Goal: Information Seeking & Learning: Understand process/instructions

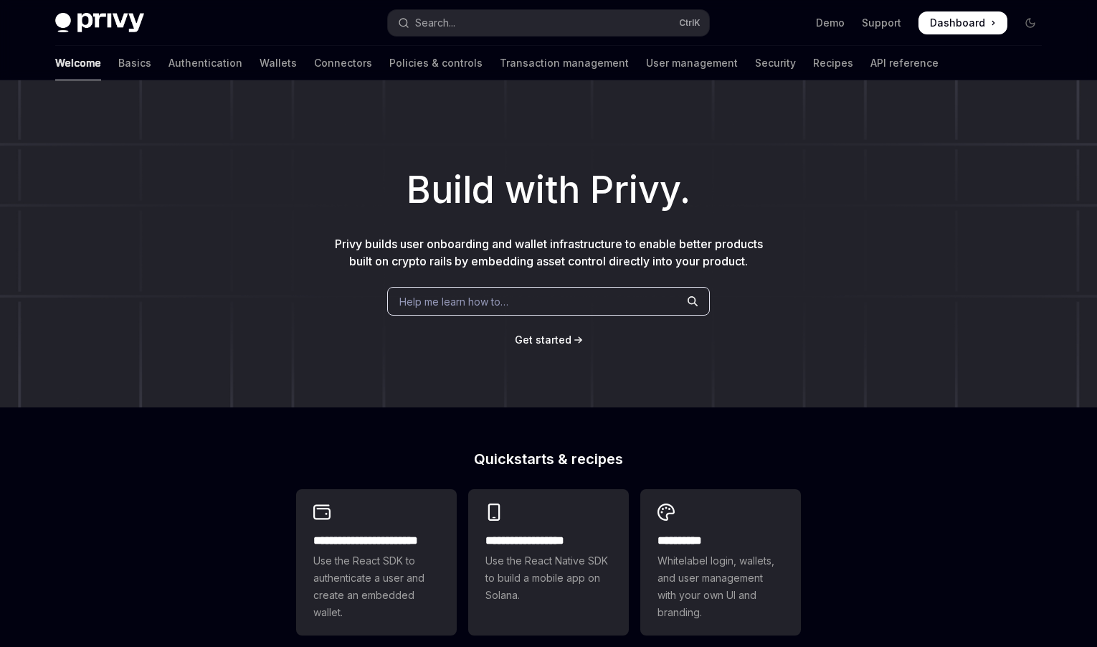
click at [451, 295] on span "Help me learn how to…" at bounding box center [453, 301] width 109 height 15
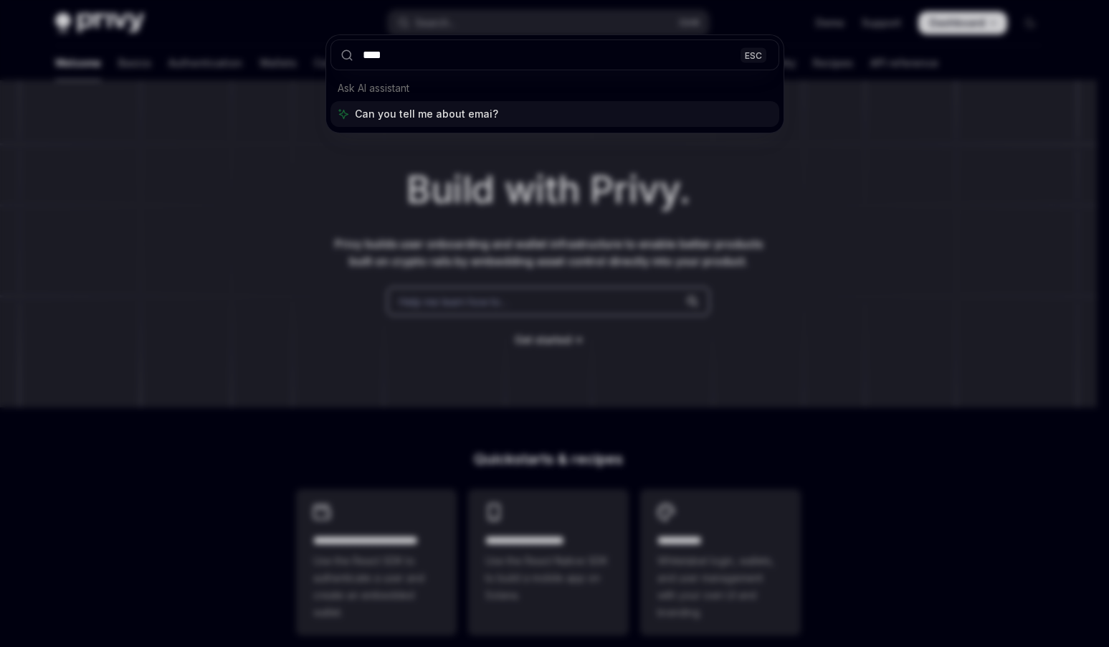
type input "*****"
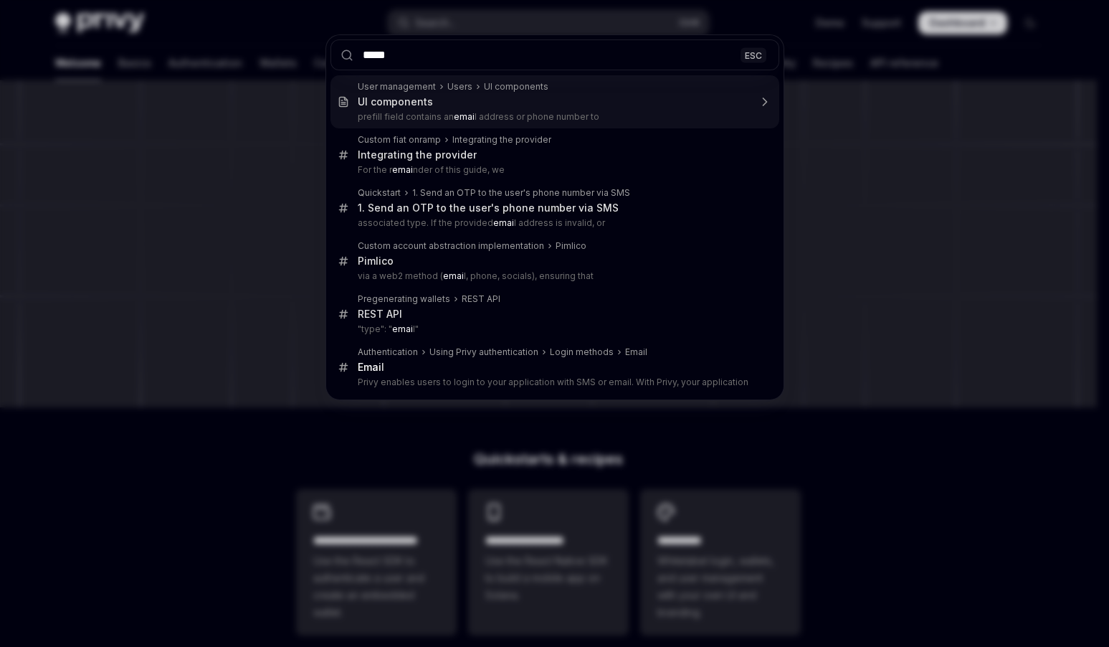
type textarea "*"
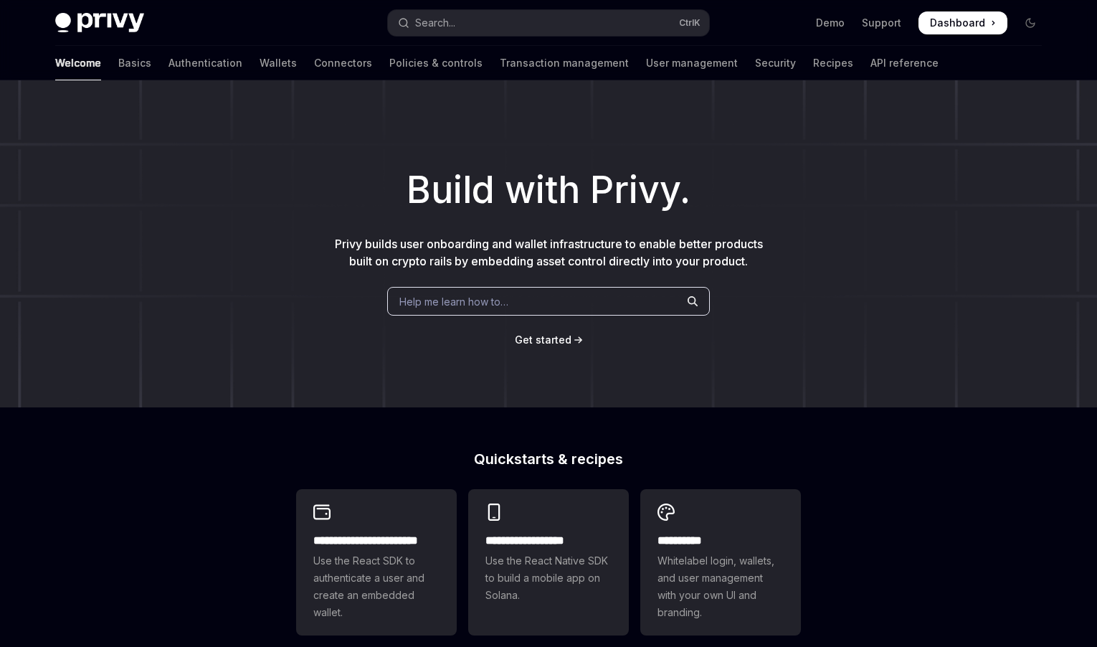
type textarea "*"
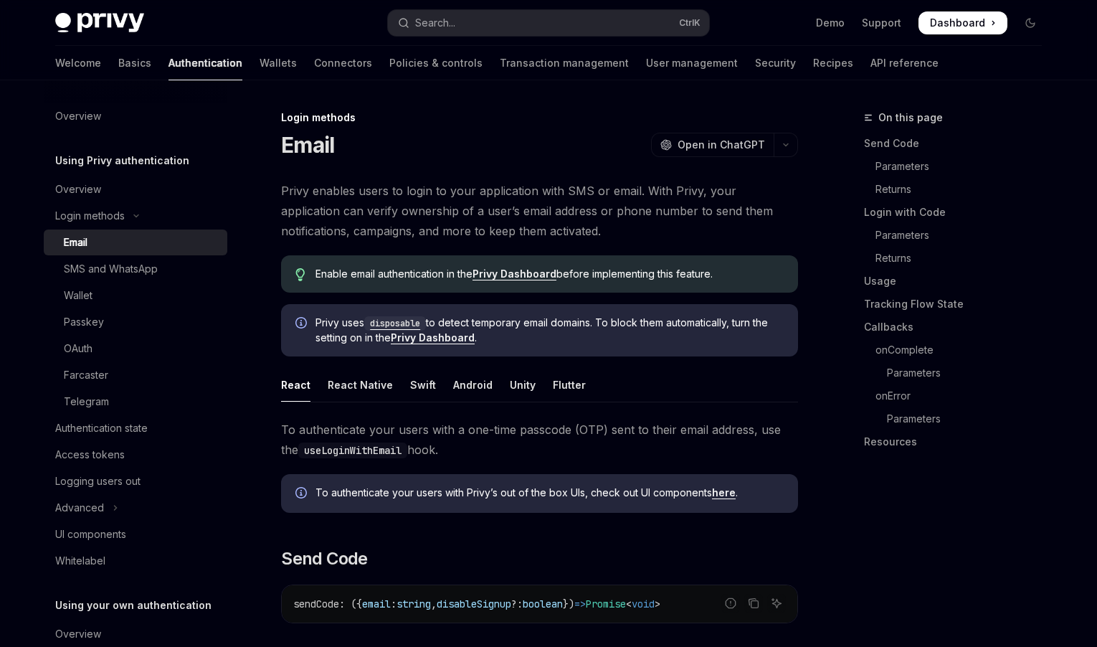
scroll to position [80, 0]
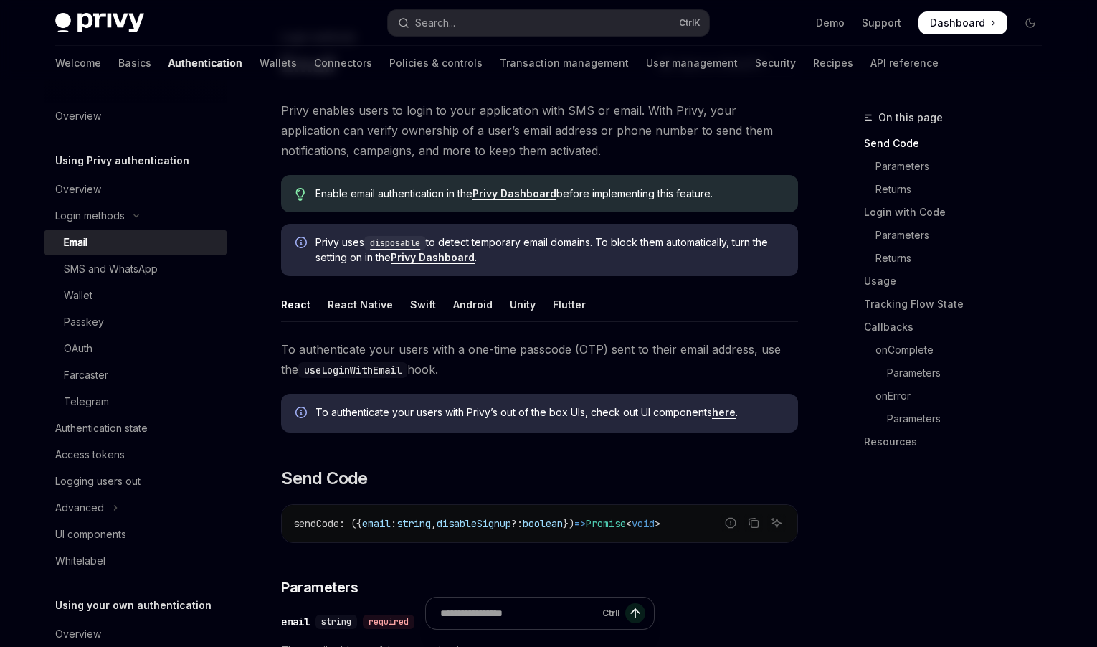
click at [554, 363] on span "To authenticate your users with a one-time passcode (OTP) sent to their email a…" at bounding box center [539, 359] width 517 height 40
click at [476, 352] on span "To authenticate your users with a one-time passcode (OTP) sent to their email a…" at bounding box center [539, 359] width 517 height 40
click at [469, 27] on button "Search... Ctrl K" at bounding box center [548, 23] width 321 height 26
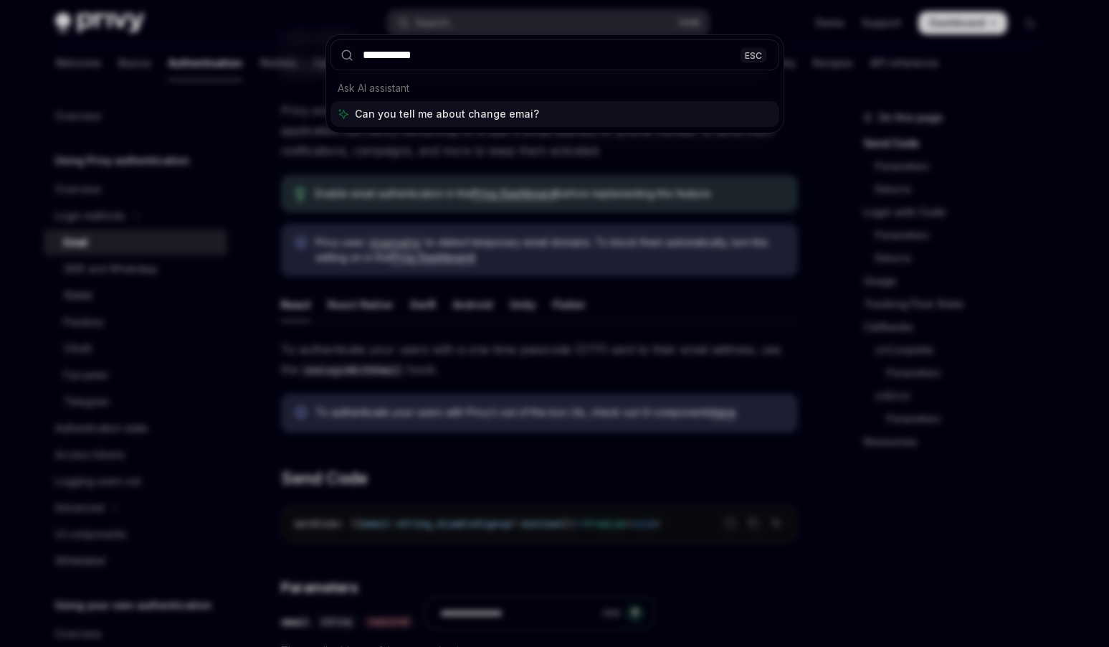
type input "**********"
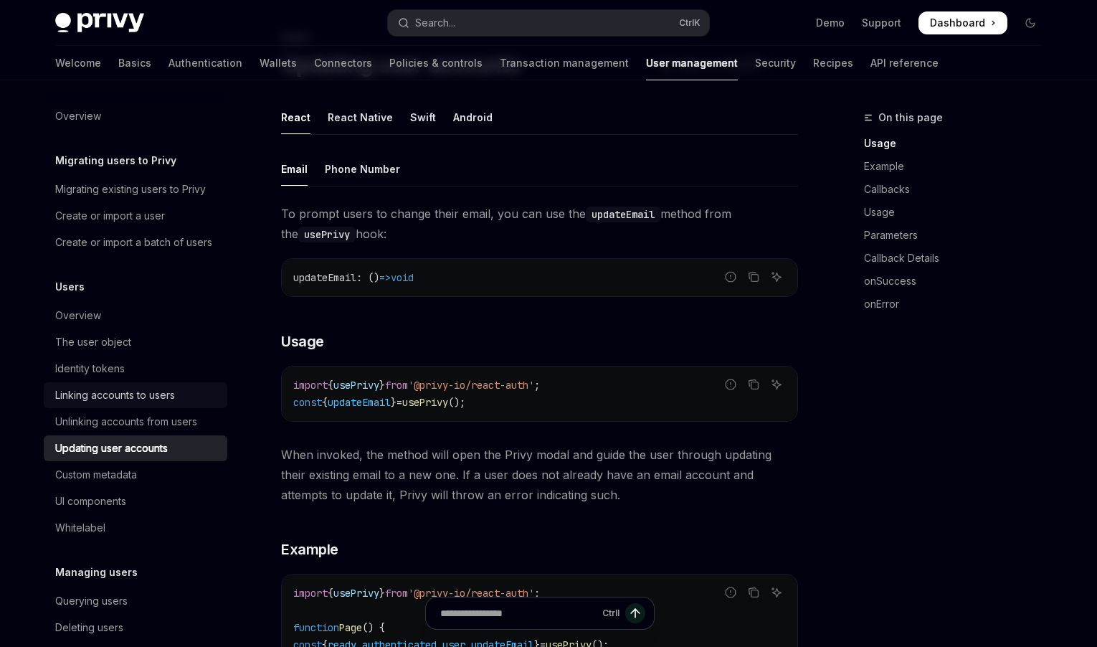
click at [118, 404] on div "Linking accounts to users" at bounding box center [115, 394] width 120 height 17
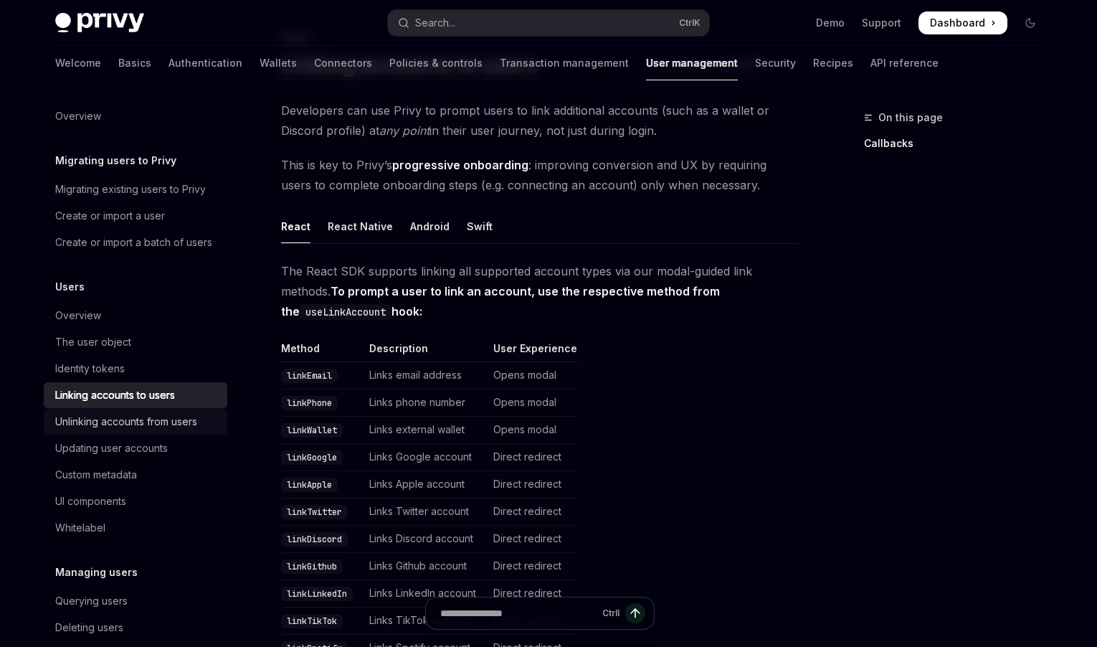
click at [157, 430] on div "Unlinking accounts from users" at bounding box center [126, 421] width 142 height 17
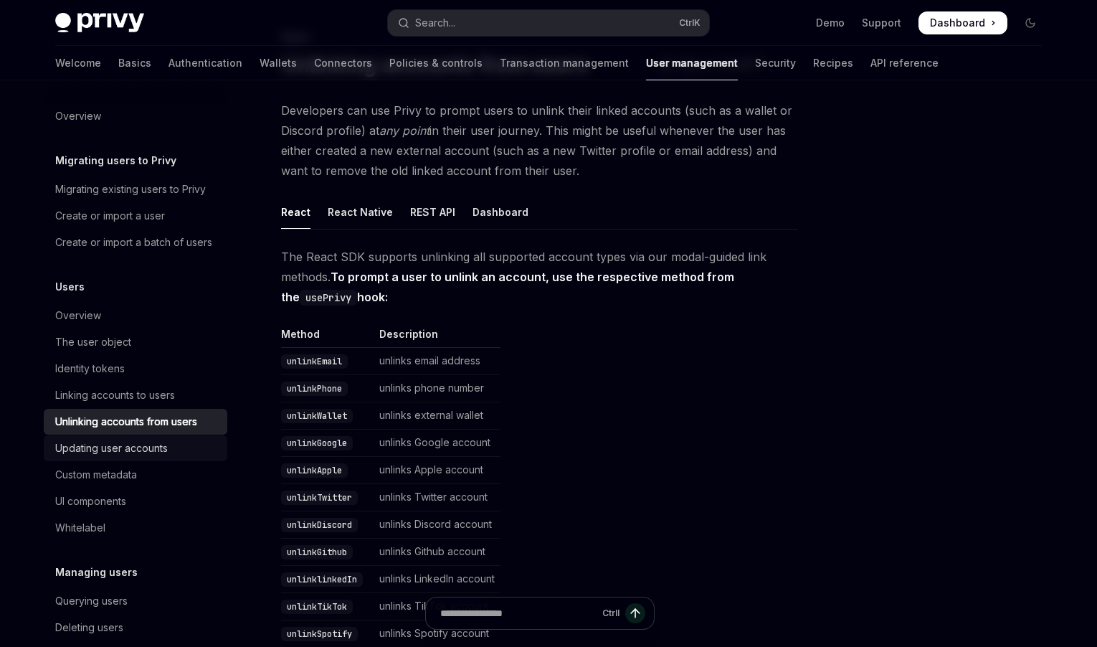
click at [143, 457] on div "Updating user accounts" at bounding box center [111, 448] width 113 height 17
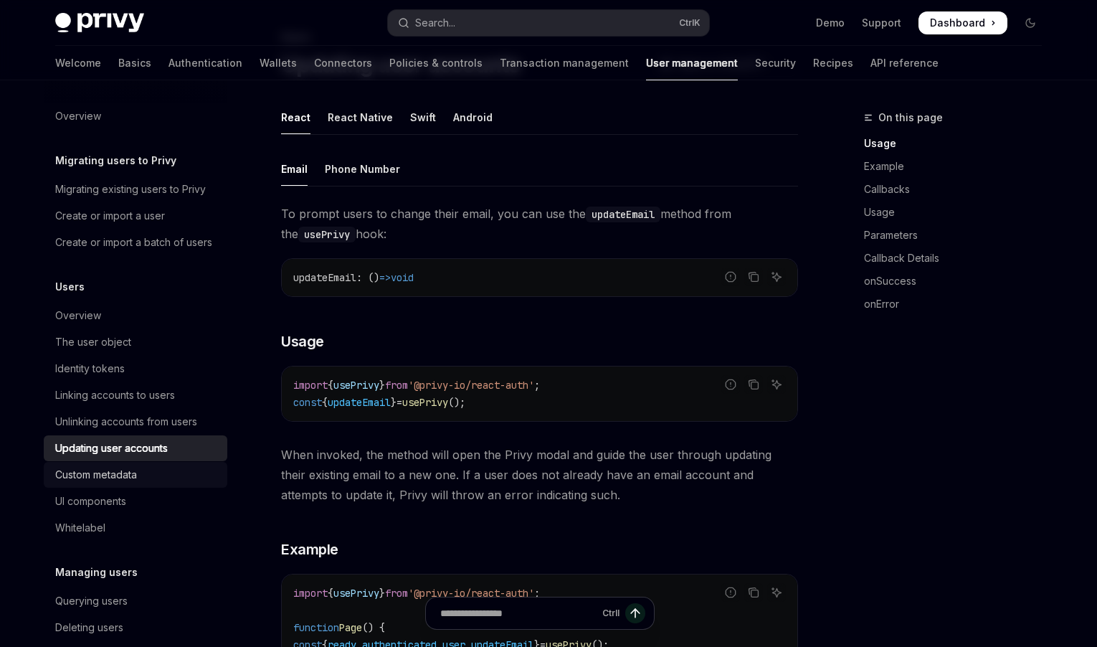
click at [101, 483] on div "Custom metadata" at bounding box center [96, 474] width 82 height 17
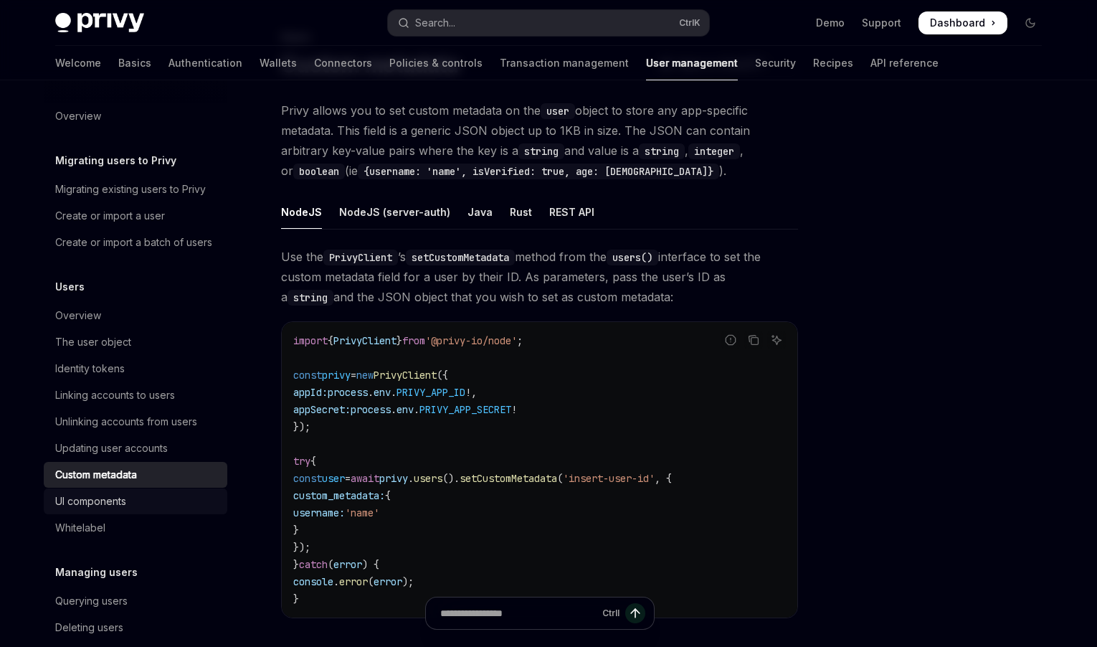
click at [116, 510] on div "UI components" at bounding box center [90, 501] width 71 height 17
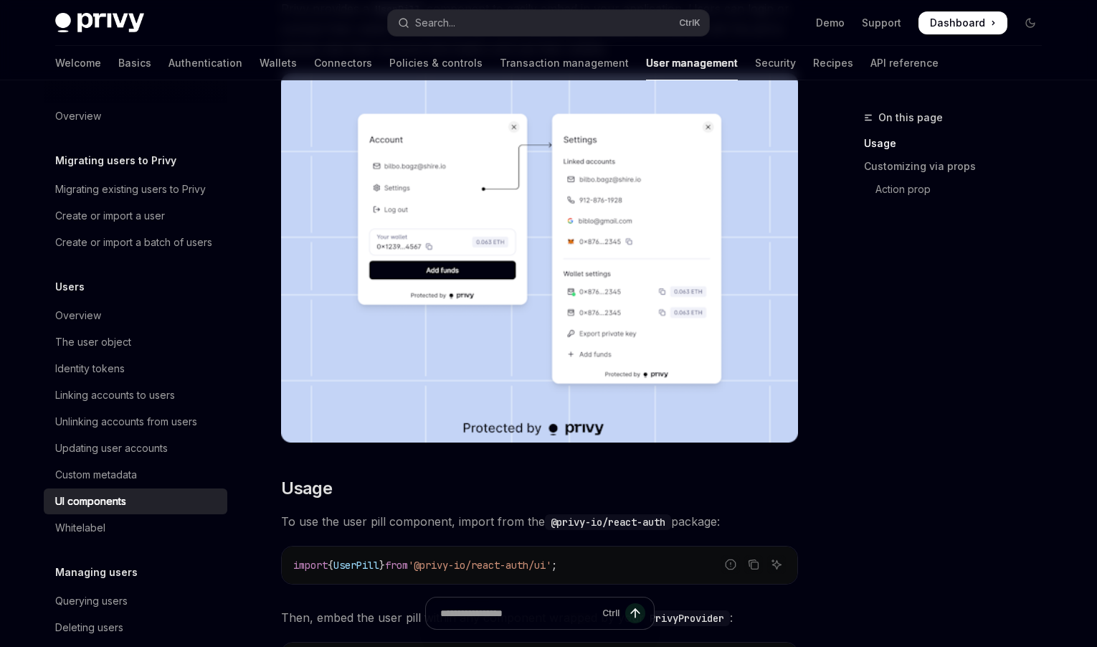
scroll to position [224, 0]
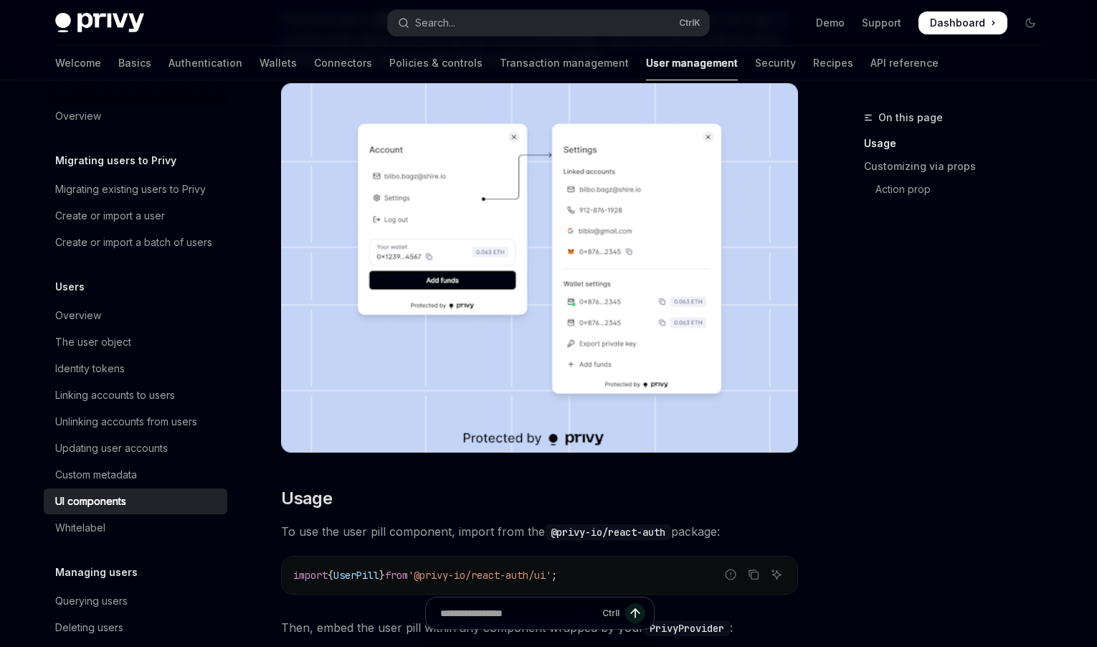
click at [571, 245] on img at bounding box center [539, 267] width 517 height 369
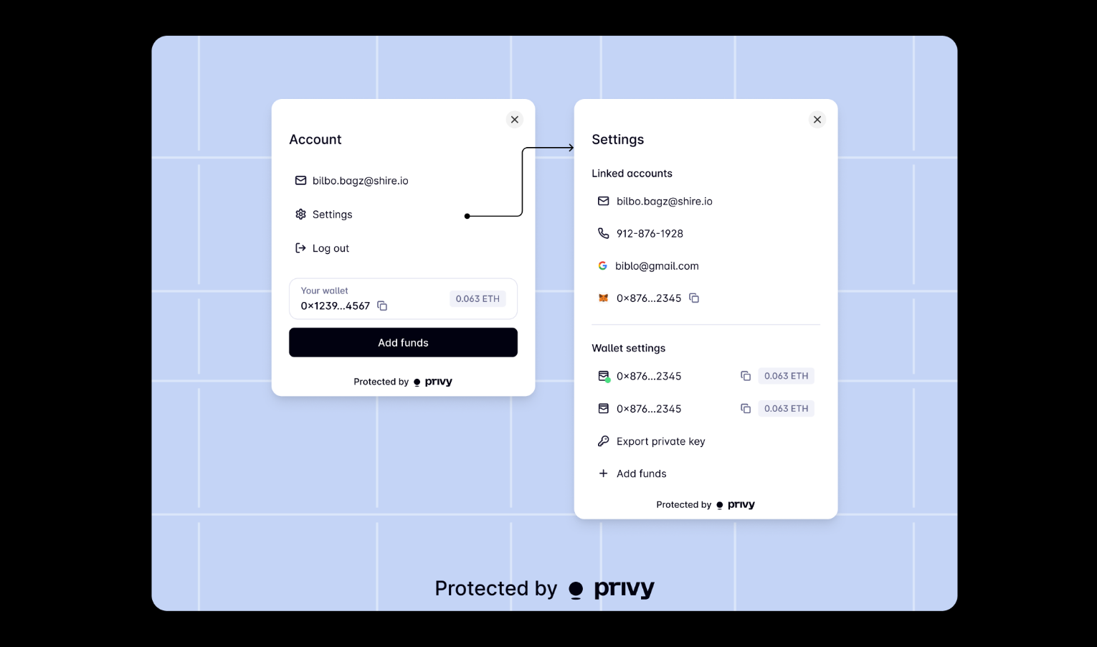
click at [820, 124] on img at bounding box center [555, 323] width 806 height 575
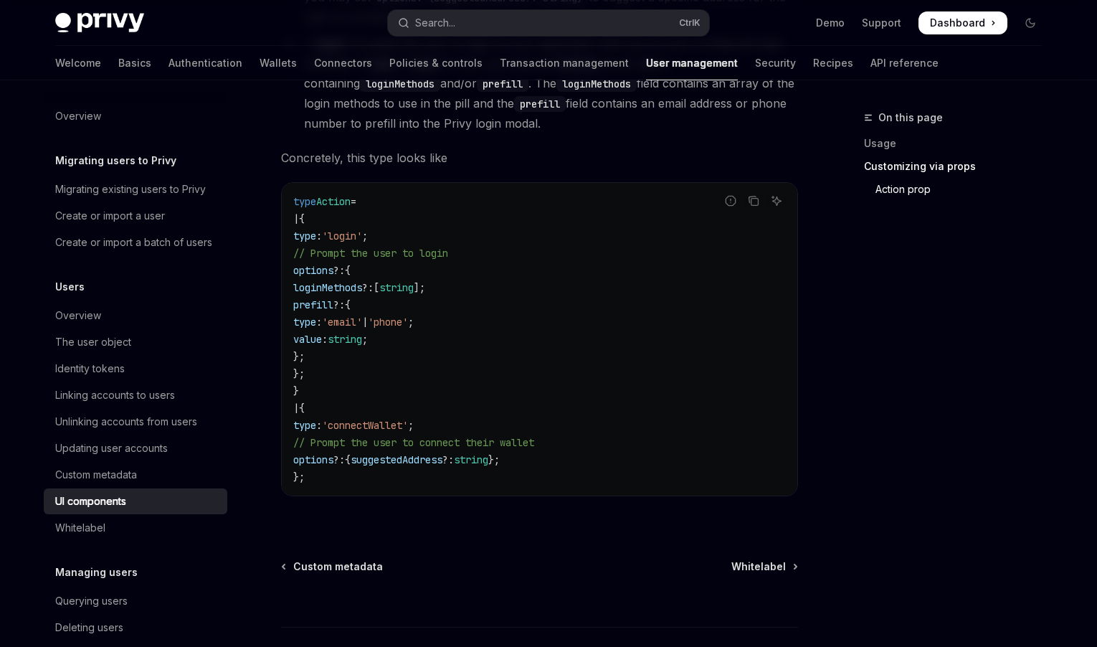
scroll to position [2558, 0]
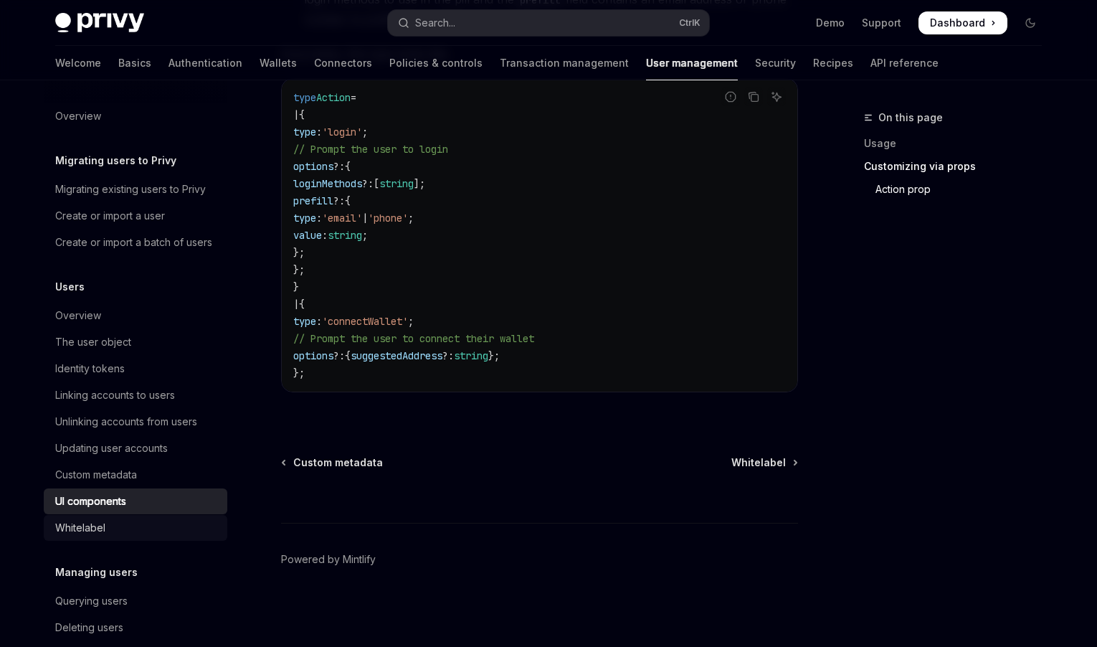
click at [75, 536] on div "Whitelabel" at bounding box center [80, 527] width 50 height 17
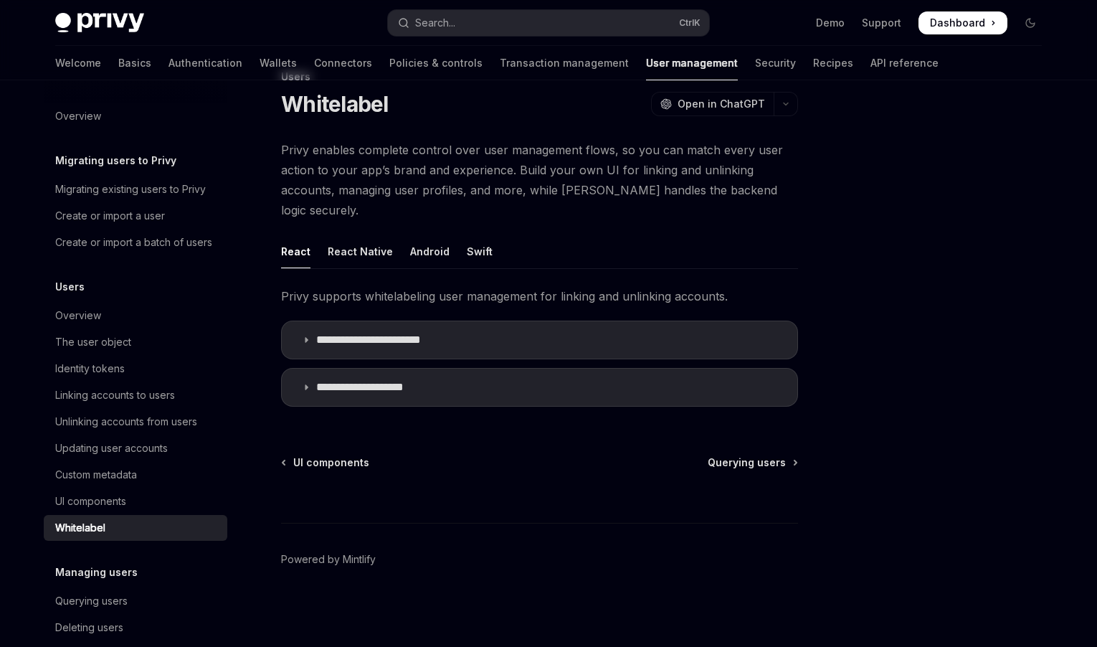
scroll to position [21, 0]
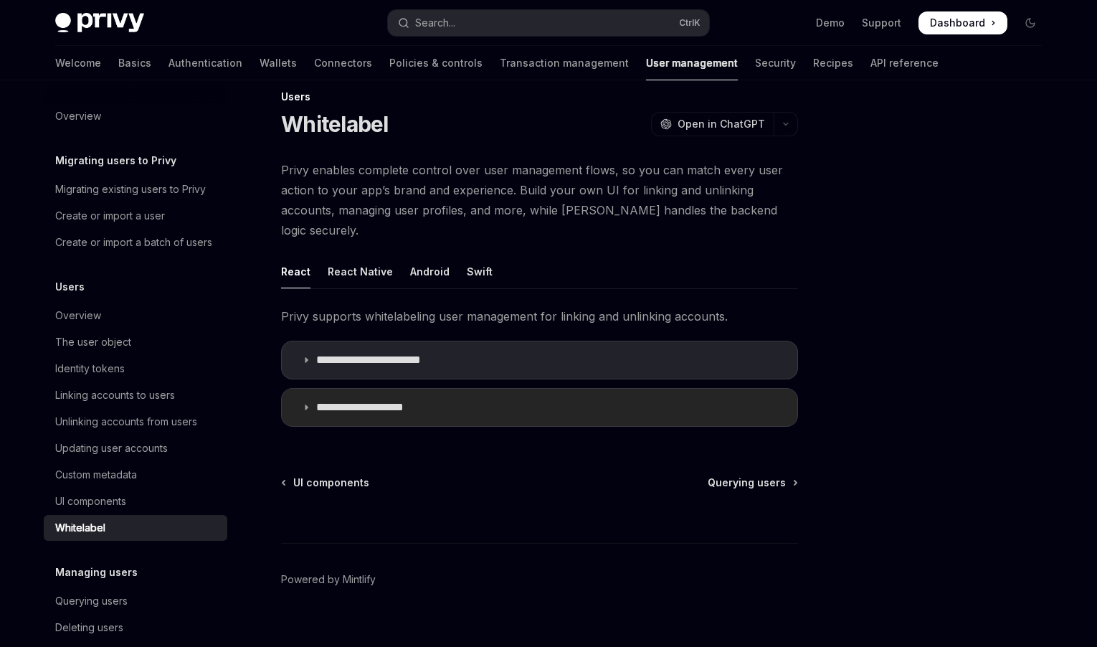
click at [368, 400] on p "**********" at bounding box center [373, 407] width 115 height 14
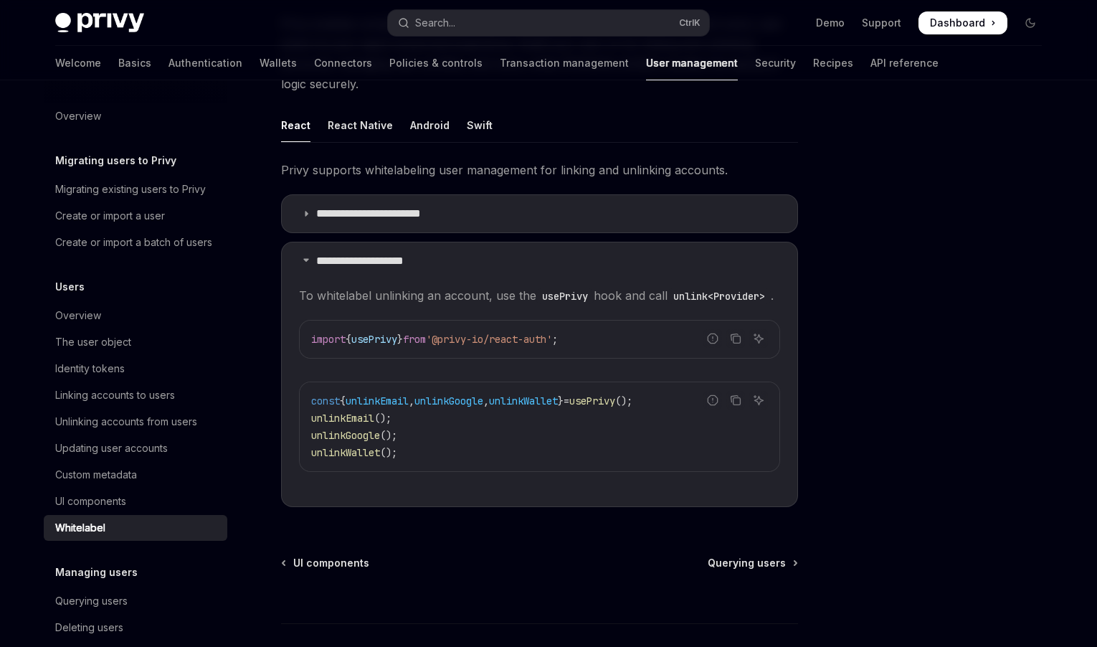
scroll to position [164, 0]
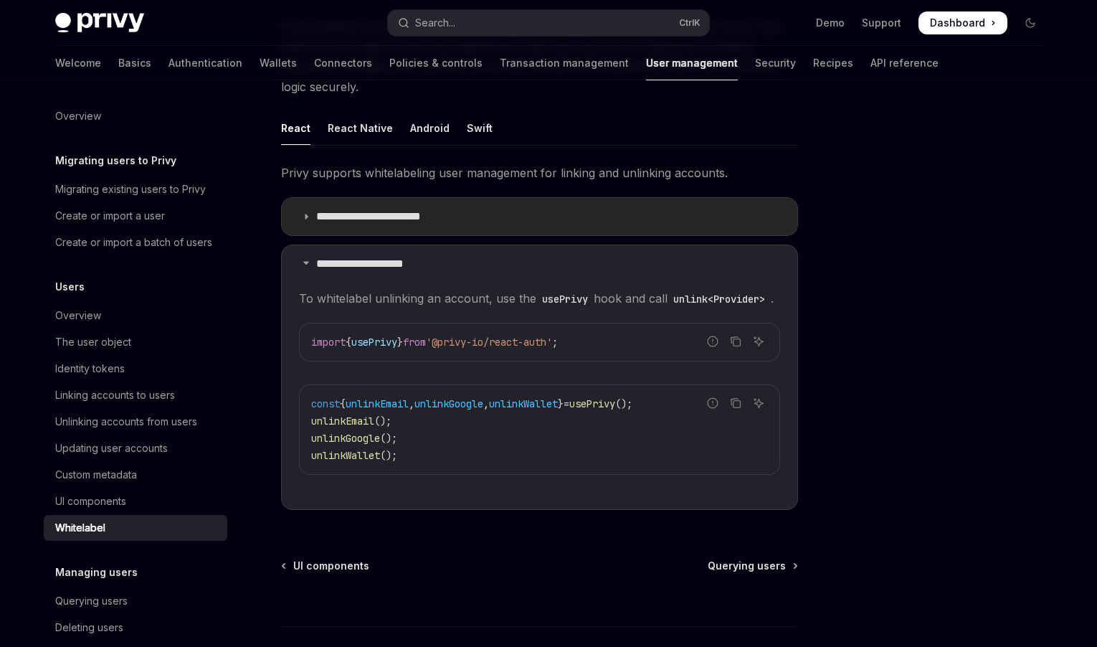
click at [389, 209] on p "**********" at bounding box center [382, 216] width 132 height 14
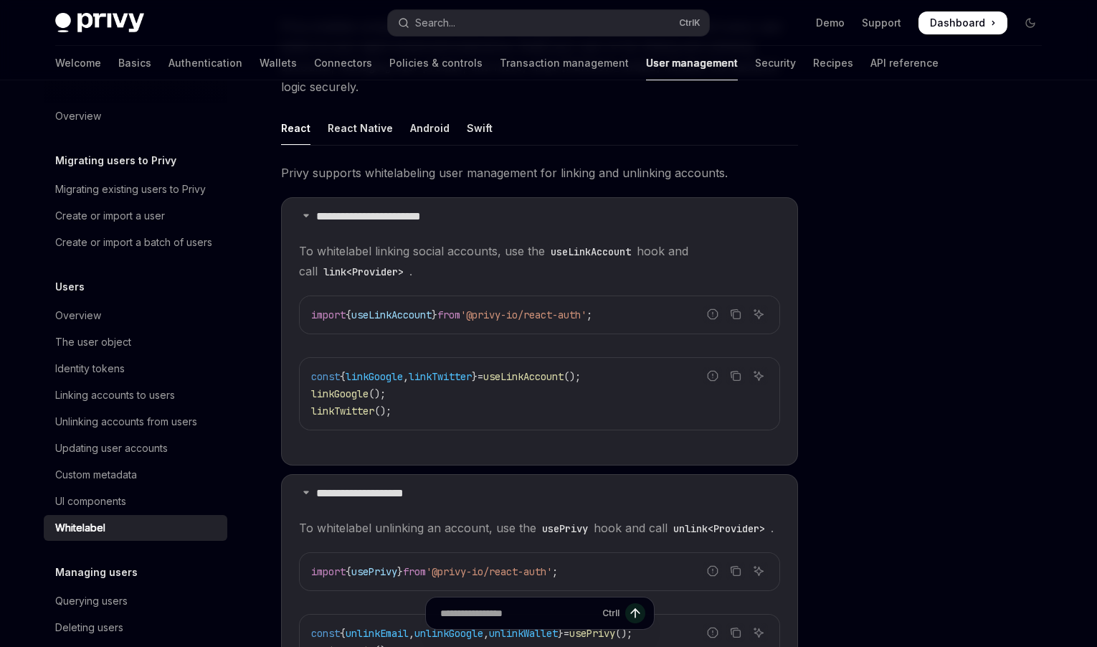
click at [942, 374] on div at bounding box center [944, 378] width 218 height 538
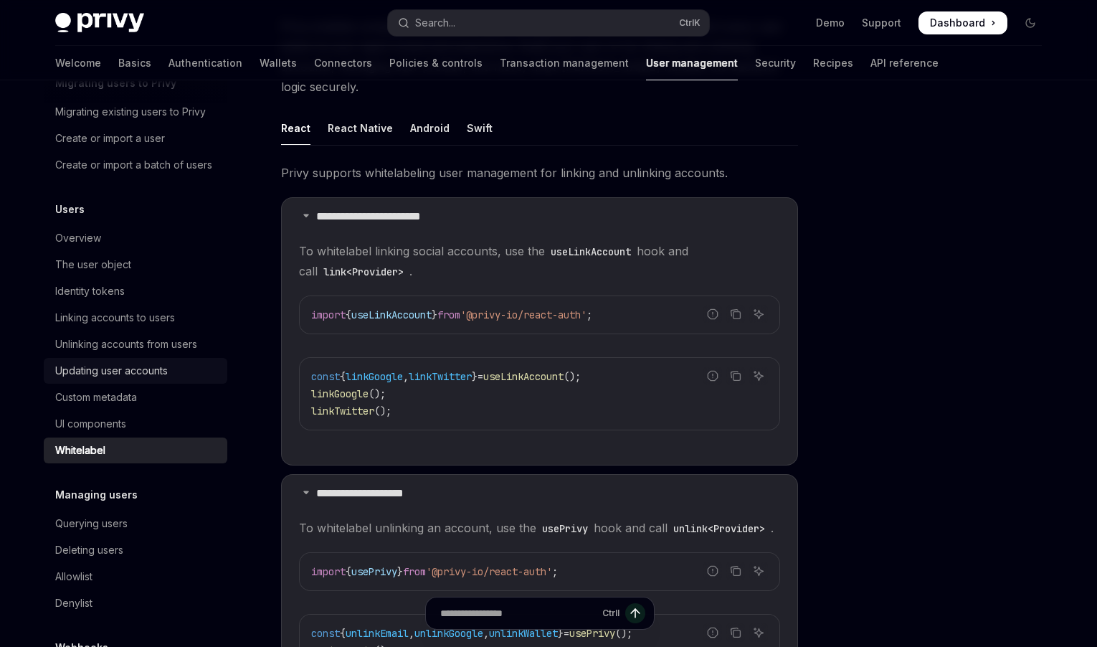
scroll to position [209, 0]
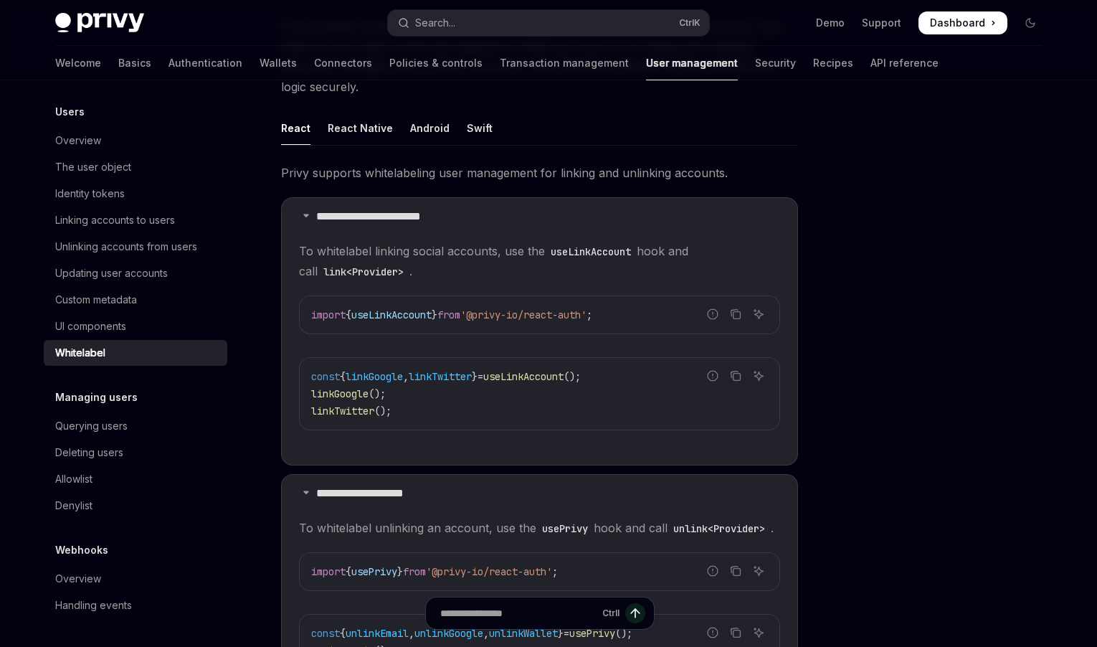
click at [620, 163] on span "Privy supports whitelabeling user management for linking and unlinking accounts." at bounding box center [539, 173] width 517 height 20
click at [109, 255] on div "Unlinking accounts from users" at bounding box center [126, 246] width 142 height 17
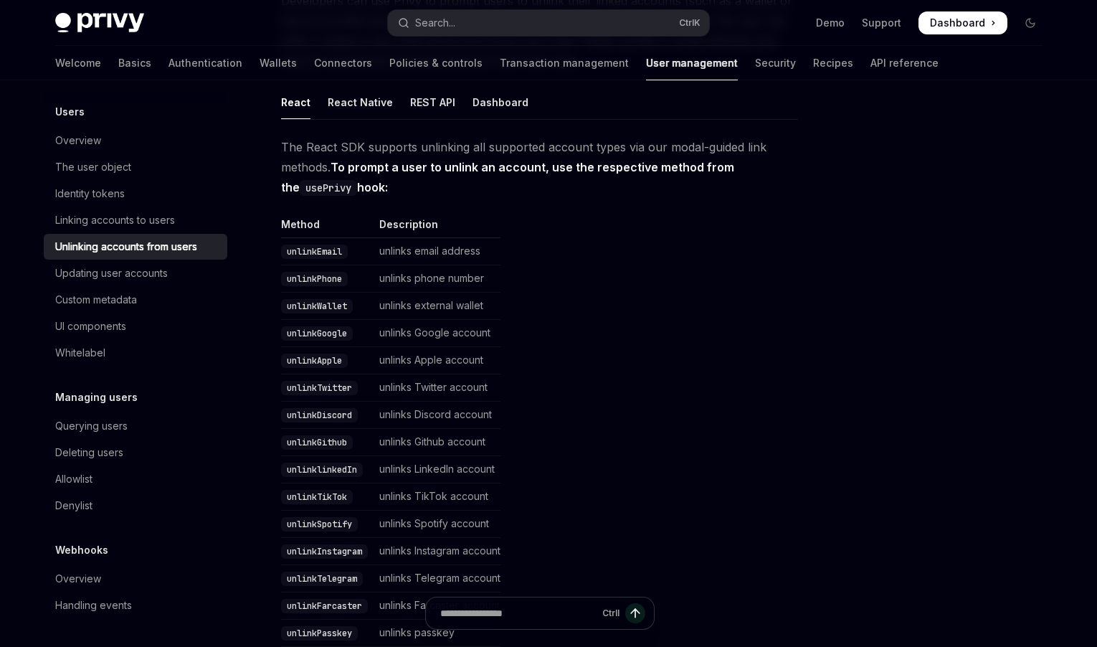
scroll to position [215, 0]
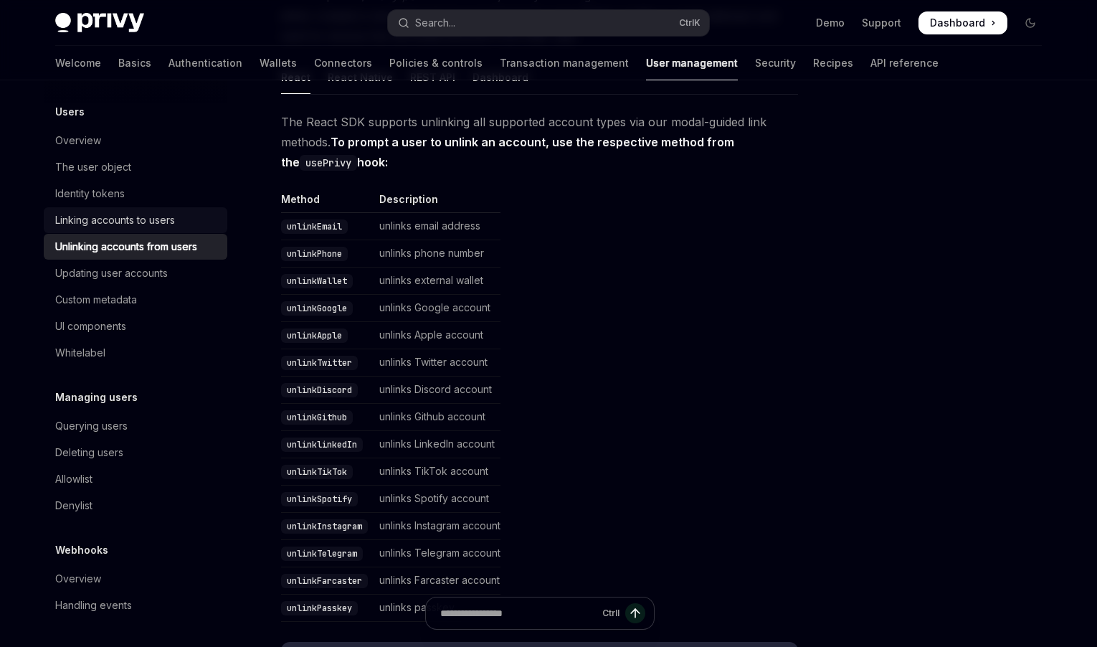
click at [150, 222] on div "Linking accounts to users" at bounding box center [115, 220] width 120 height 17
type textarea "*"
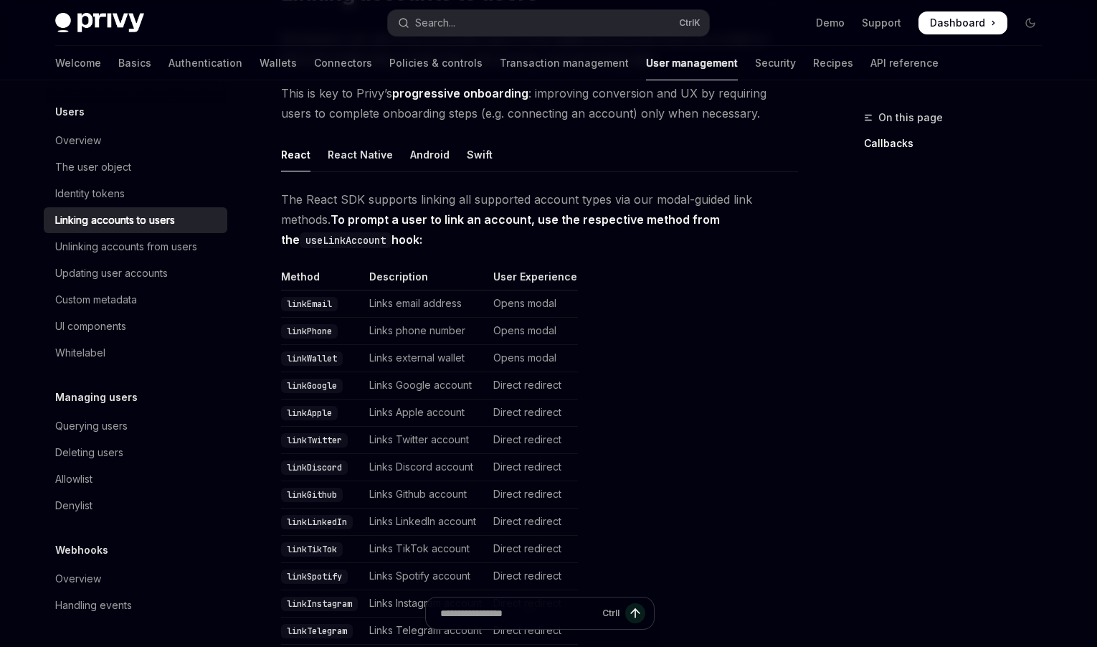
scroll to position [143, 0]
